Goal: Task Accomplishment & Management: Manage account settings

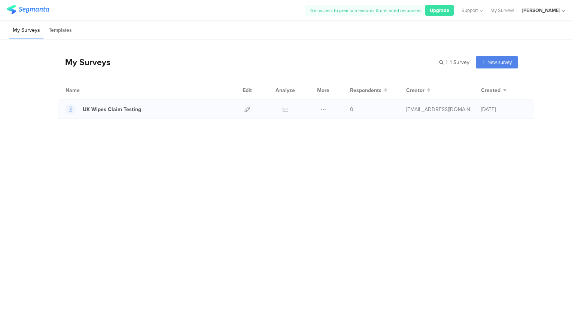
click at [429, 110] on div "[EMAIL_ADDRESS][DOMAIN_NAME]" at bounding box center [438, 110] width 64 height 8
click at [250, 107] on div at bounding box center [247, 109] width 16 height 19
click at [245, 109] on icon at bounding box center [248, 110] width 6 height 6
click at [544, 9] on div "Nihan Eris Ekinci" at bounding box center [541, 10] width 39 height 7
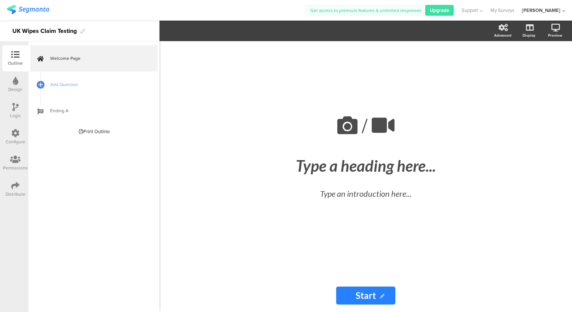
click at [10, 161] on div at bounding box center [15, 159] width 25 height 9
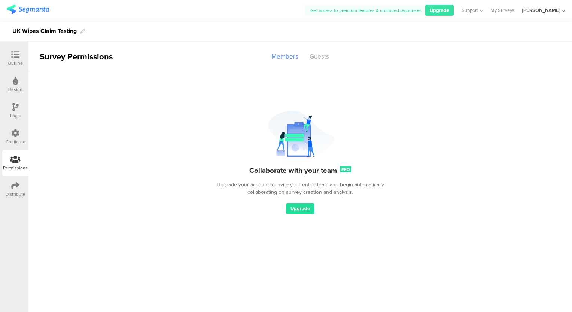
click at [305, 208] on span "Upgrade" at bounding box center [300, 208] width 19 height 7
